Goal: Task Accomplishment & Management: Manage account settings

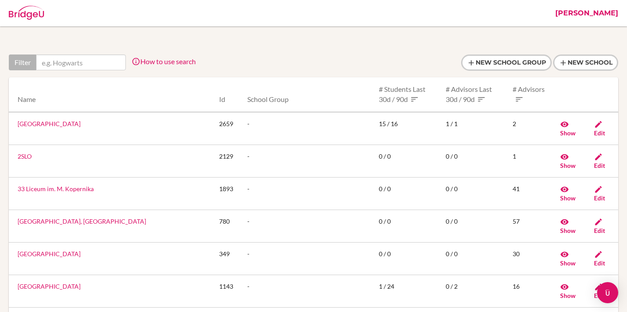
click at [609, 14] on link "[PERSON_NAME]" at bounding box center [587, 13] width 72 height 26
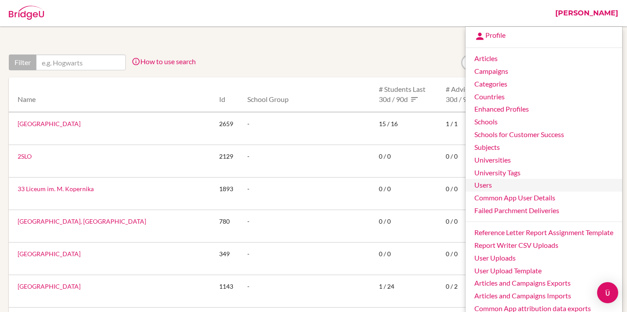
click at [488, 182] on link "Users" at bounding box center [543, 185] width 157 height 13
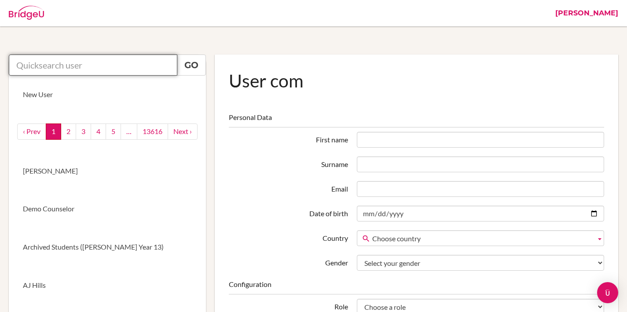
click at [81, 63] on input "text" at bounding box center [93, 65] width 168 height 21
paste input "ajones@dalat.org"
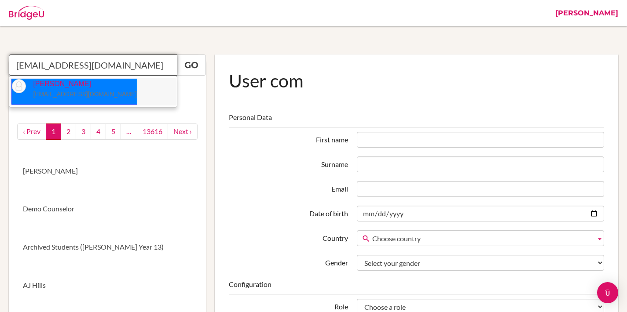
click at [60, 84] on p "Anne Jones ajones@dalat.org" at bounding box center [81, 89] width 111 height 20
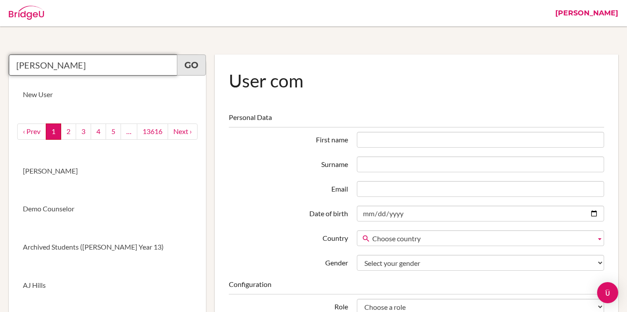
type input "Anne Jones"
click at [194, 59] on link "Go" at bounding box center [191, 65] width 29 height 21
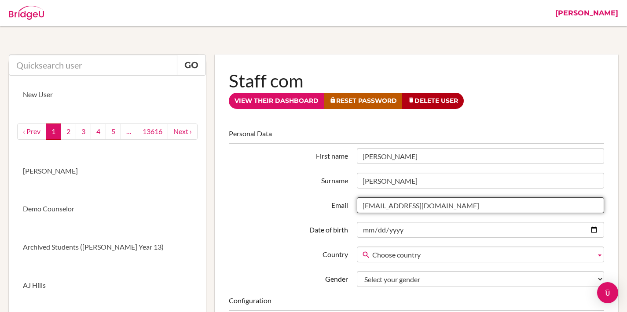
click at [436, 207] on input "[EMAIL_ADDRESS][DOMAIN_NAME]" at bounding box center [480, 206] width 247 height 16
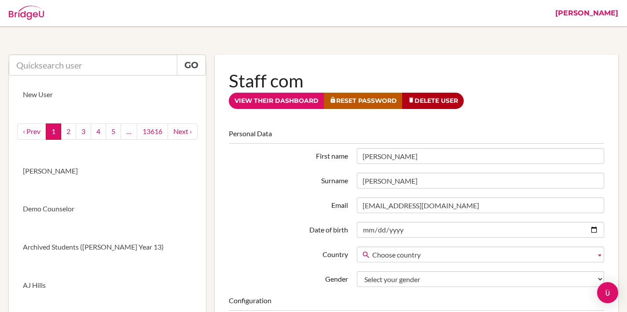
click at [316, 202] on label "Email" at bounding box center [288, 204] width 128 height 13
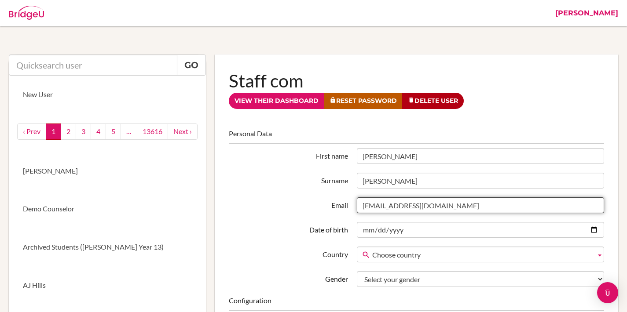
click at [357, 202] on input "ajones@dalat.org" at bounding box center [480, 206] width 247 height 16
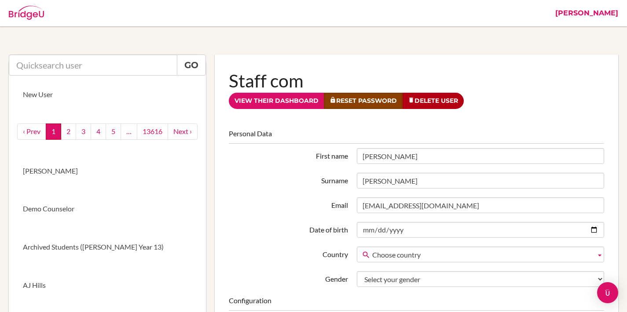
click at [350, 103] on link "Reset Password" at bounding box center [363, 101] width 79 height 16
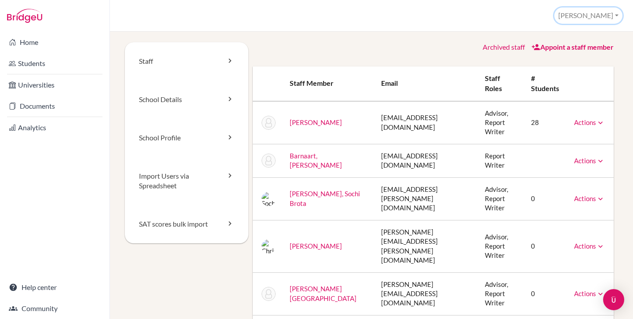
click at [594, 18] on button "[PERSON_NAME]" at bounding box center [589, 15] width 68 height 16
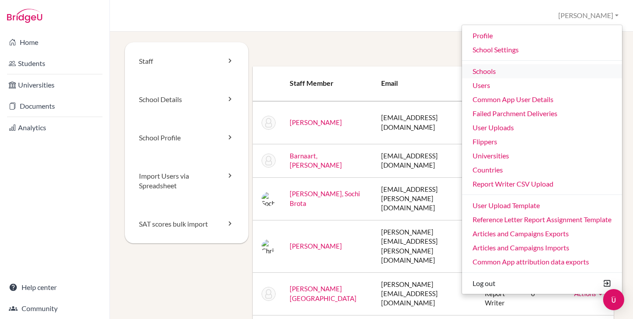
click at [483, 73] on link "Schools" at bounding box center [542, 71] width 160 height 14
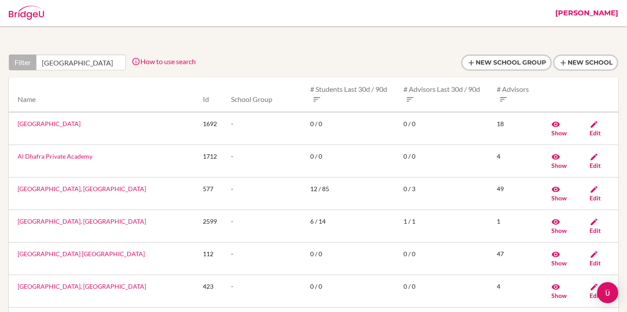
type input "[GEOGRAPHIC_DATA]"
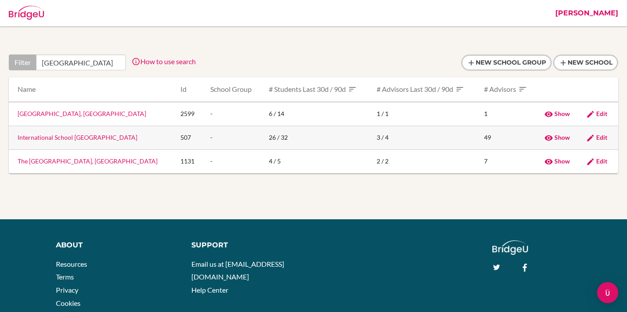
click at [602, 138] on span "Edit" at bounding box center [601, 137] width 11 height 7
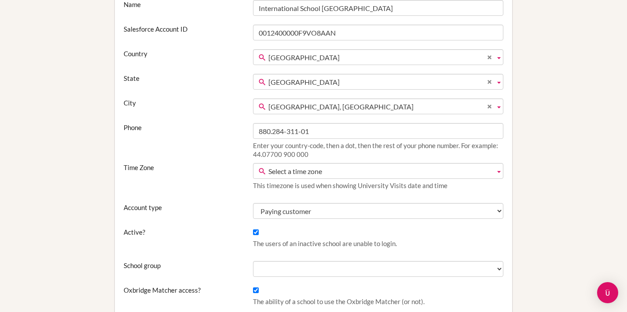
click at [300, 176] on span "Select a time zone" at bounding box center [379, 172] width 223 height 16
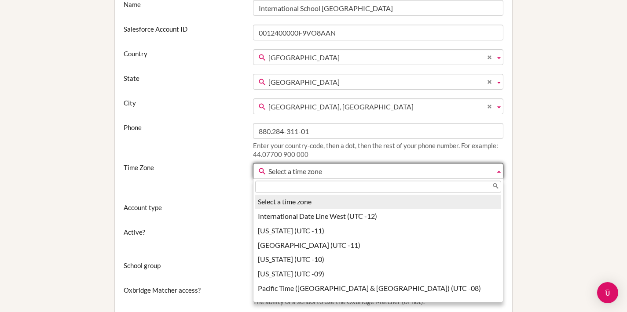
scroll to position [118, 0]
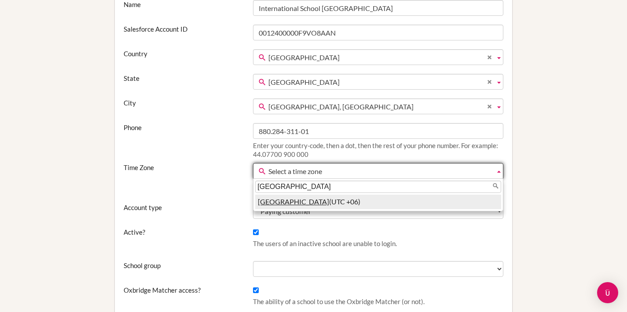
type input "[GEOGRAPHIC_DATA]"
click at [293, 200] on li "[GEOGRAPHIC_DATA] (UTC +06)" at bounding box center [378, 202] width 246 height 15
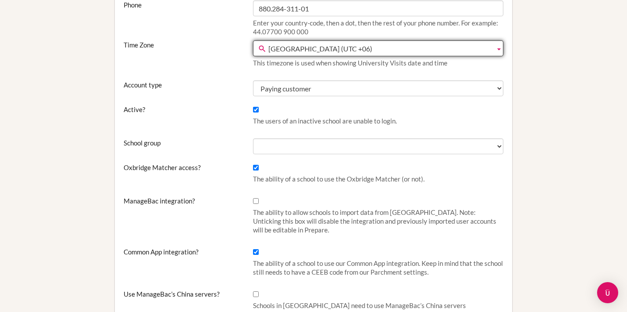
scroll to position [259, 0]
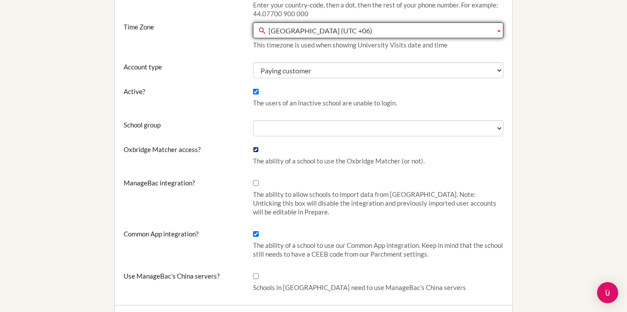
click at [255, 147] on input "Oxbridge Matcher access?" at bounding box center [256, 150] width 6 height 6
checkbox input "false"
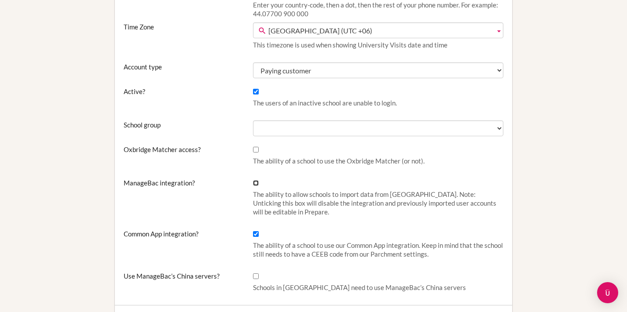
click at [256, 182] on input "ManageBac integration?" at bounding box center [256, 183] width 6 height 6
checkbox input "true"
click at [530, 169] on div "Editing International School [GEOGRAPHIC_DATA] Name [GEOGRAPHIC_DATA] Salesforc…" at bounding box center [313, 263] width 609 height 879
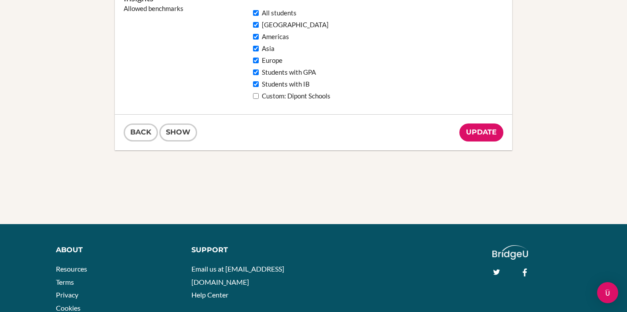
scroll to position [782, 0]
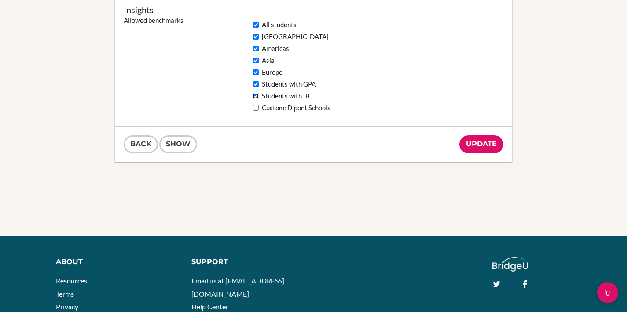
click at [256, 96] on input "Students with IB" at bounding box center [256, 96] width 6 height 6
checkbox input "false"
click at [252, 84] on div "All students [GEOGRAPHIC_DATA] [GEOGRAPHIC_DATA] [GEOGRAPHIC_DATA] [GEOGRAPHIC_…" at bounding box center [378, 67] width 259 height 102
click at [255, 82] on input "Students with GPA" at bounding box center [256, 84] width 6 height 6
checkbox input "false"
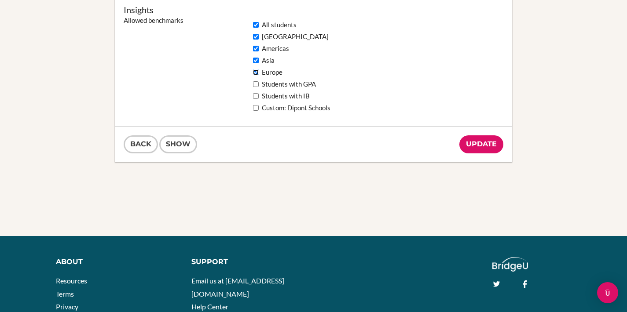
click at [254, 72] on input "Europe" at bounding box center [256, 73] width 6 height 6
checkbox input "false"
click at [256, 59] on input "Asia" at bounding box center [256, 61] width 6 height 6
checkbox input "false"
click at [255, 49] on input "Americas" at bounding box center [256, 49] width 6 height 6
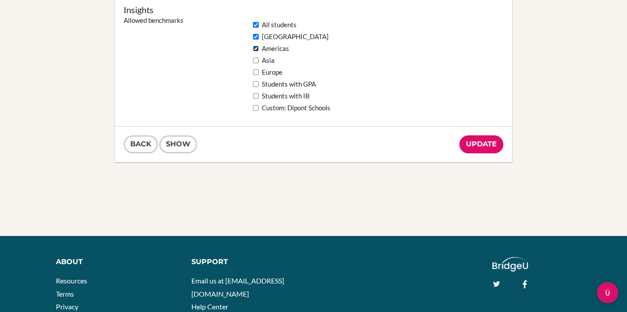
checkbox input "false"
drag, startPoint x: 255, startPoint y: 39, endPoint x: 254, endPoint y: 29, distance: 9.7
click at [254, 39] on input "[GEOGRAPHIC_DATA]" at bounding box center [256, 37] width 6 height 6
checkbox input "false"
click at [254, 27] on input "All students" at bounding box center [256, 25] width 6 height 6
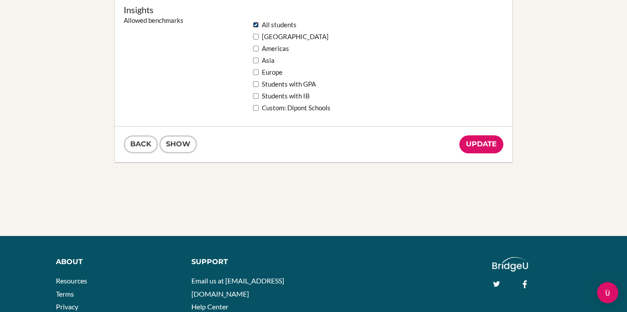
checkbox input "false"
click at [470, 140] on input "Update" at bounding box center [481, 144] width 44 height 18
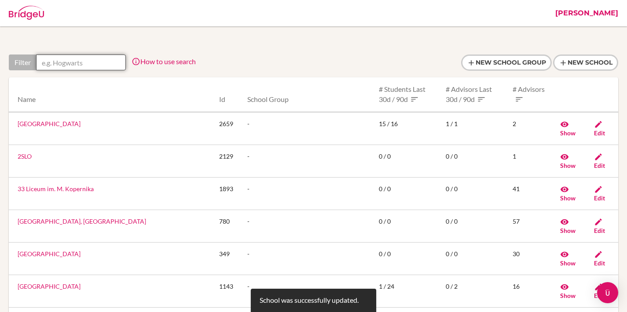
click at [94, 57] on input "text" at bounding box center [81, 63] width 90 height 16
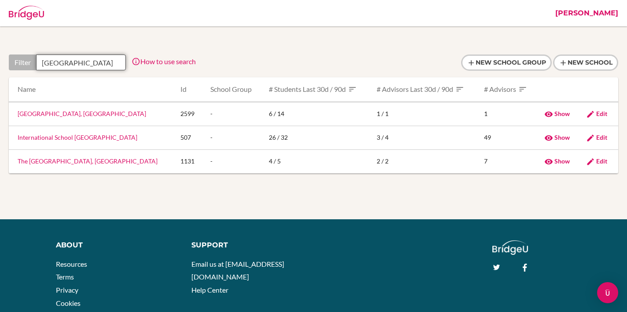
type input "dhaka"
click at [66, 138] on link "International School Dhaka" at bounding box center [78, 137] width 120 height 7
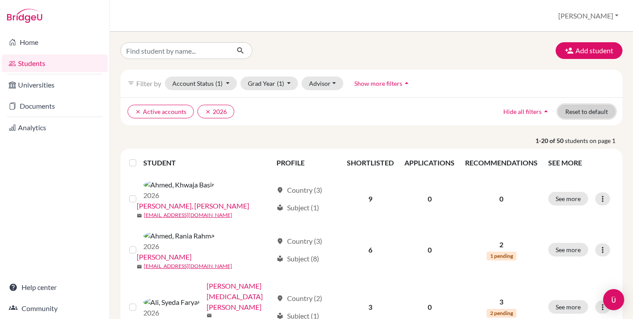
click at [582, 110] on button "Reset to default" at bounding box center [587, 112] width 58 height 14
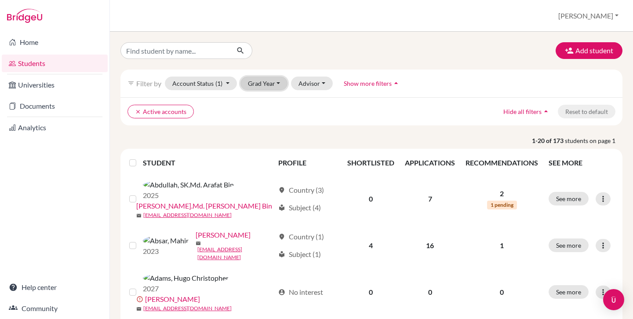
click at [261, 84] on button "Grad Year" at bounding box center [265, 84] width 48 height 14
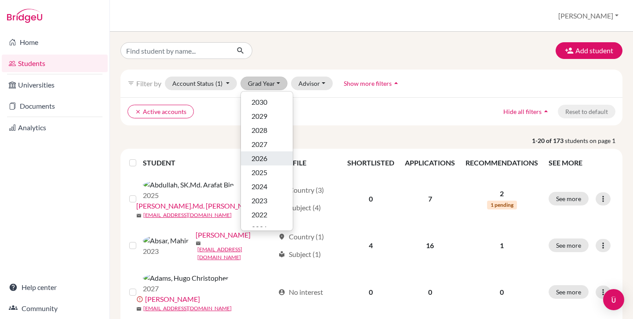
click at [260, 164] on button "2026" at bounding box center [267, 158] width 52 height 14
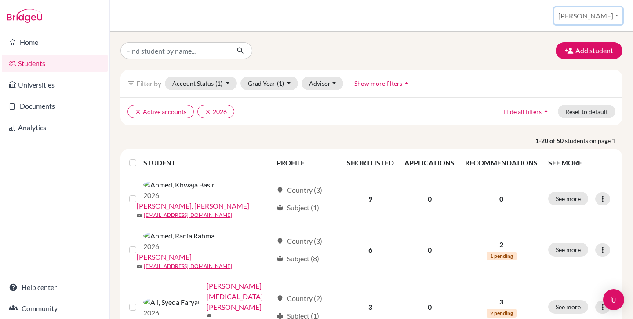
click at [599, 24] on button "[PERSON_NAME]" at bounding box center [589, 15] width 68 height 17
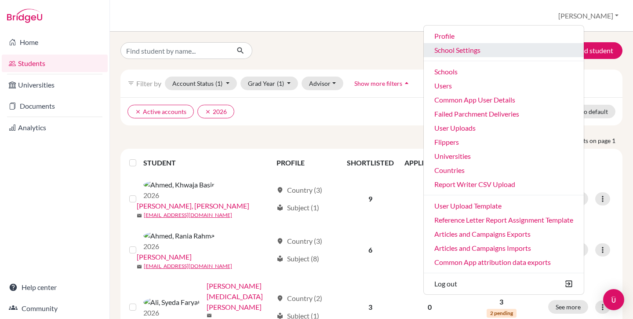
click at [504, 52] on link "School Settings" at bounding box center [504, 50] width 160 height 14
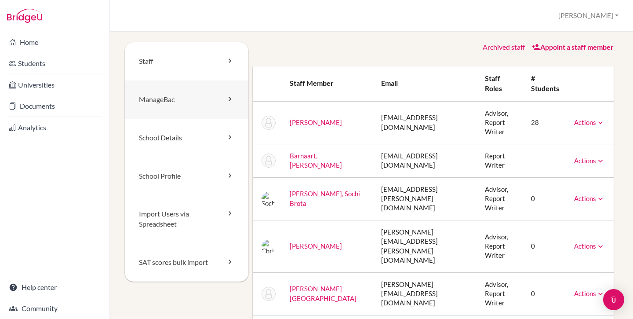
click at [161, 102] on link "ManageBac" at bounding box center [187, 100] width 124 height 38
